Goal: Information Seeking & Learning: Learn about a topic

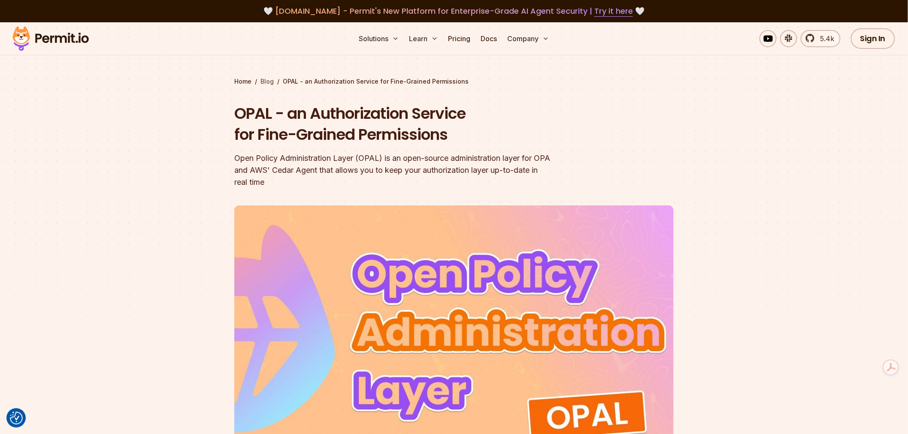
click at [267, 82] on link "Blog" at bounding box center [267, 81] width 13 height 9
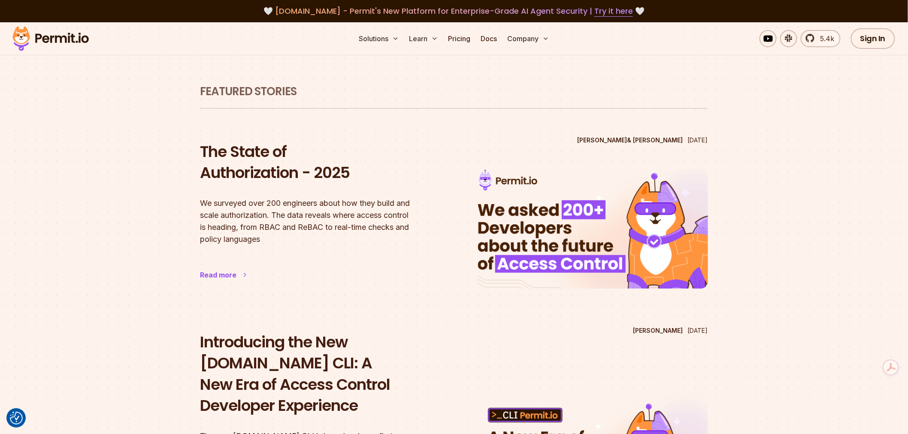
click at [230, 273] on div "Read more" at bounding box center [218, 275] width 36 height 10
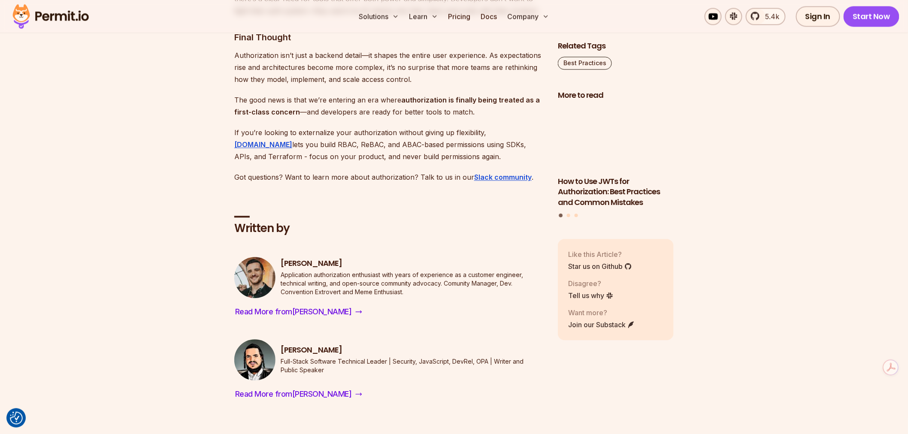
scroll to position [4579, 0]
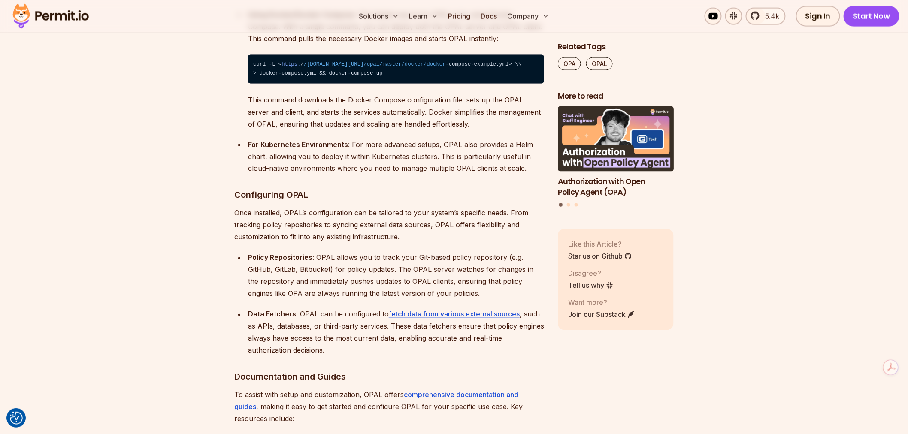
scroll to position [4585, 0]
